Goal: Task Accomplishment & Management: Manage account settings

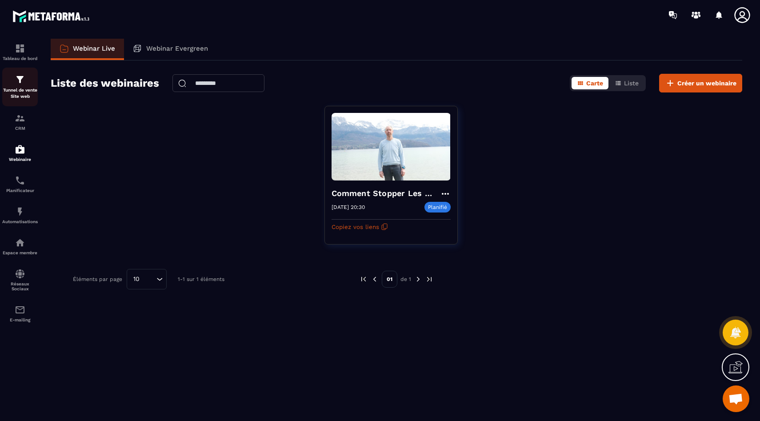
click at [18, 80] on img at bounding box center [20, 79] width 11 height 11
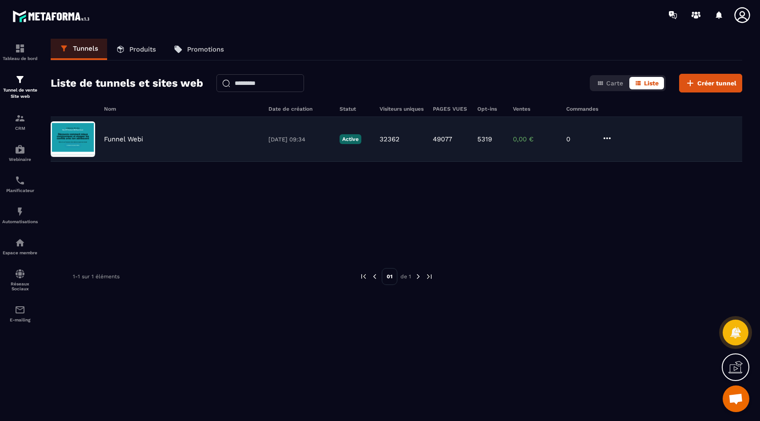
click at [132, 134] on div "Funnel Webi [DATE] 09:34 Active 32362 49077 5319 0,00 € 0" at bounding box center [396, 139] width 691 height 45
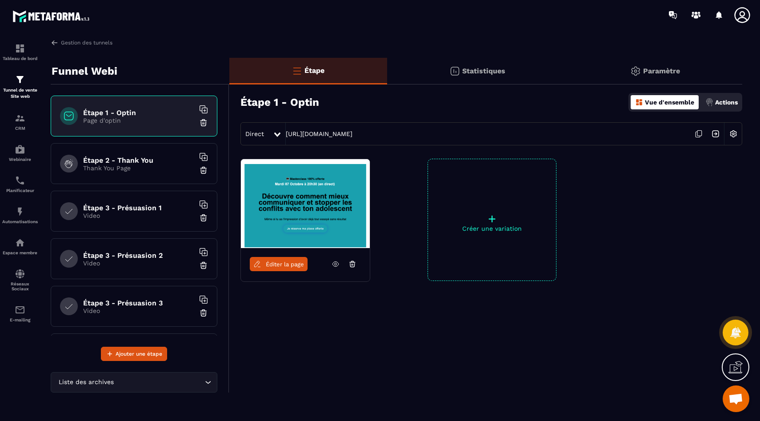
click at [130, 159] on h6 "Étape 2 - Thank You" at bounding box center [138, 160] width 111 height 8
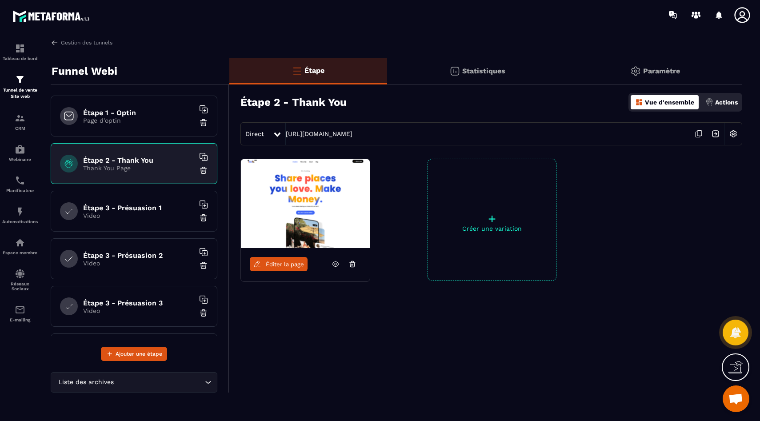
click at [135, 194] on div "Étape 3 - Présuasion 1 Video" at bounding box center [134, 211] width 167 height 41
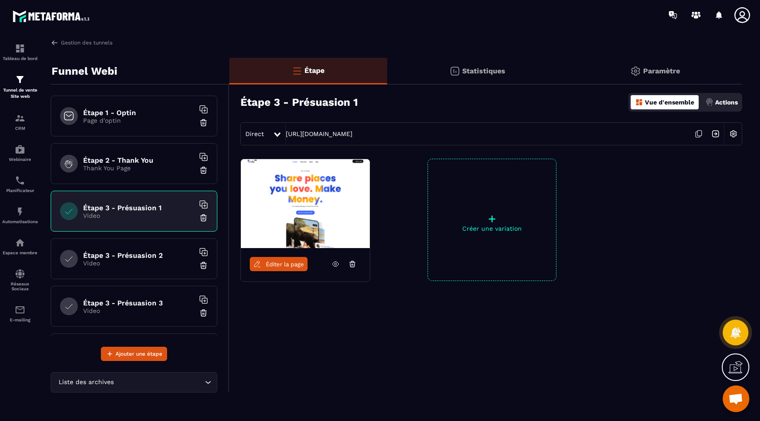
click at [132, 264] on p "Video" at bounding box center [138, 262] width 111 height 7
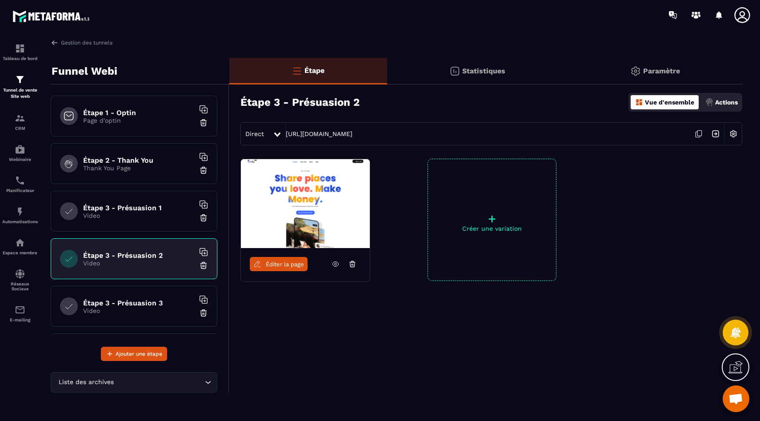
click at [143, 317] on div "Étape 3 - Présuasion 3 Video" at bounding box center [134, 306] width 167 height 41
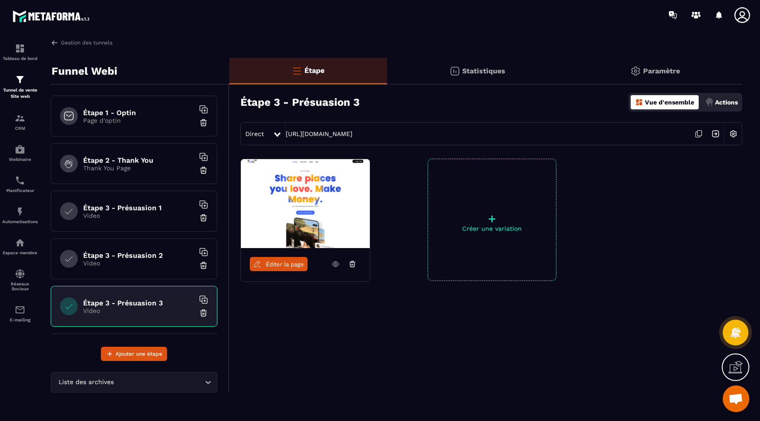
click at [418, 129] on div "Direct [URL][DOMAIN_NAME]" at bounding box center [491, 133] width 502 height 23
click at [352, 131] on link "[URL][DOMAIN_NAME]" at bounding box center [319, 133] width 67 height 7
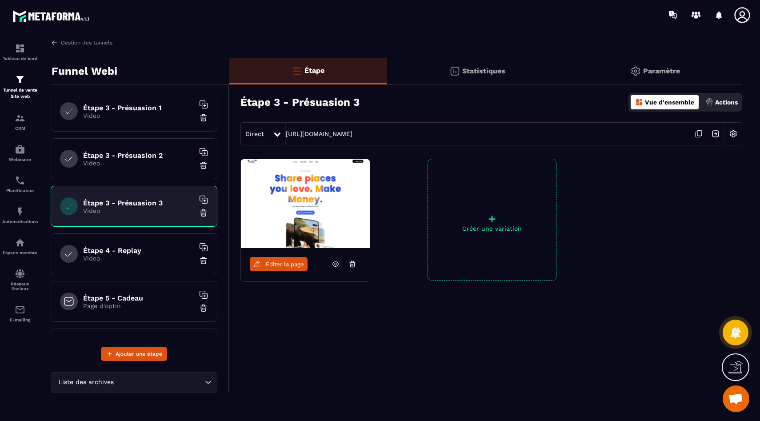
scroll to position [261, 0]
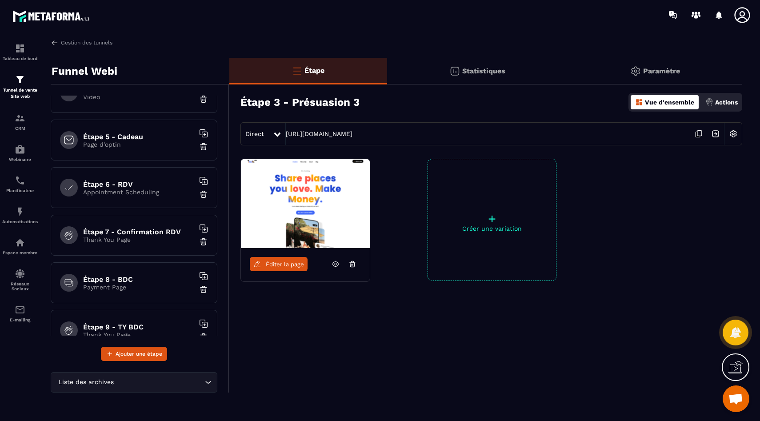
click at [137, 151] on div "Étape 5 - Cadeau Page d'optin" at bounding box center [134, 139] width 167 height 41
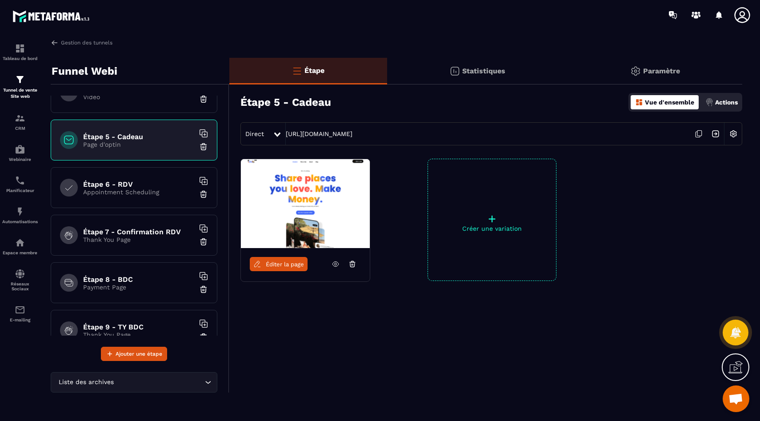
scroll to position [208, 0]
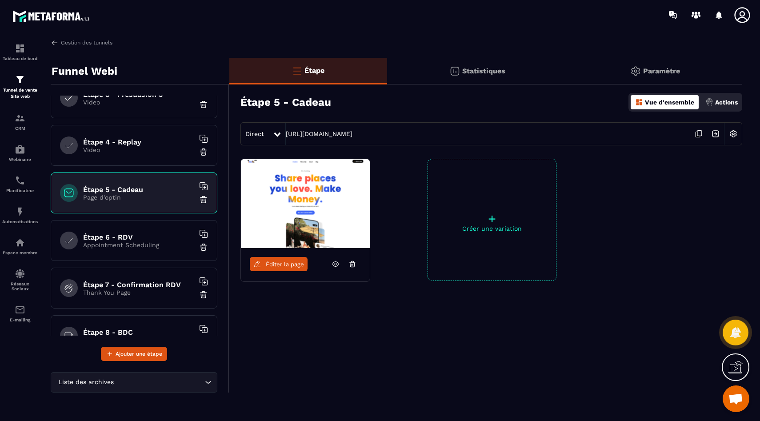
click at [390, 137] on div "Direct [URL][DOMAIN_NAME]" at bounding box center [491, 133] width 502 height 23
click at [352, 130] on link "[URL][DOMAIN_NAME]" at bounding box center [319, 133] width 67 height 7
